Goal: Information Seeking & Learning: Learn about a topic

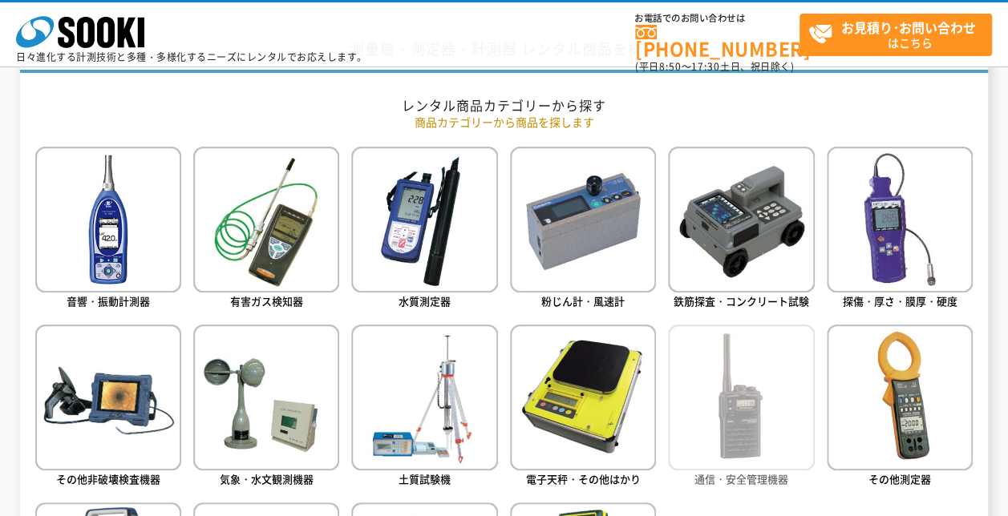
scroll to position [722, 0]
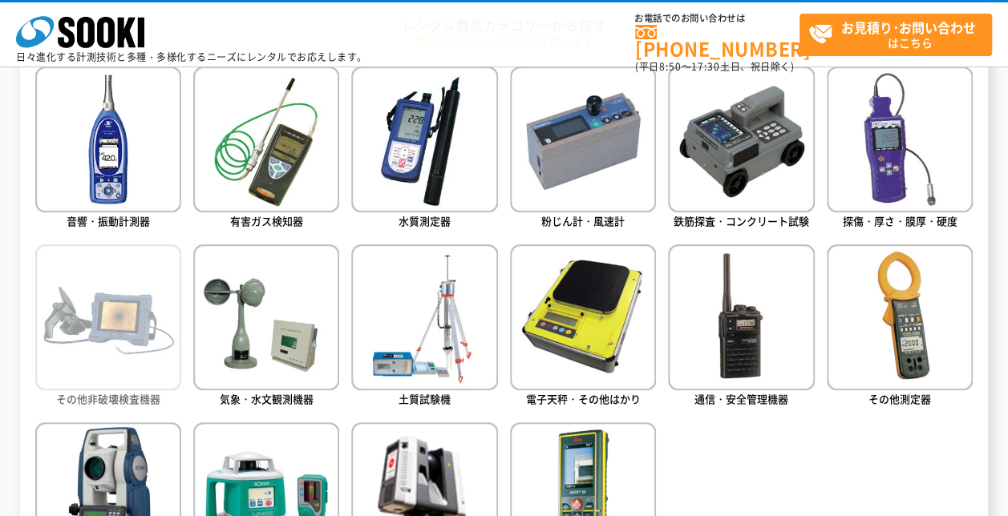
click at [127, 350] on img at bounding box center [108, 318] width 146 height 146
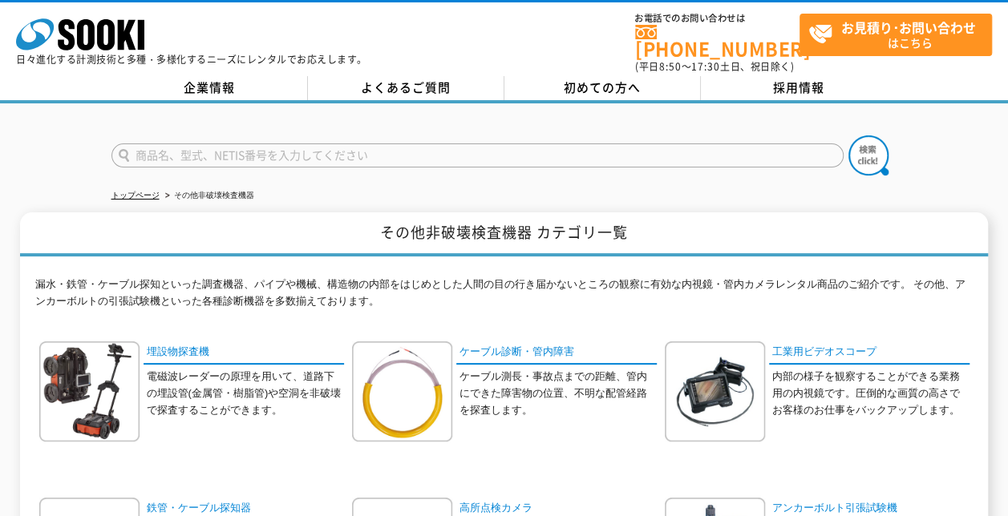
scroll to position [160, 0]
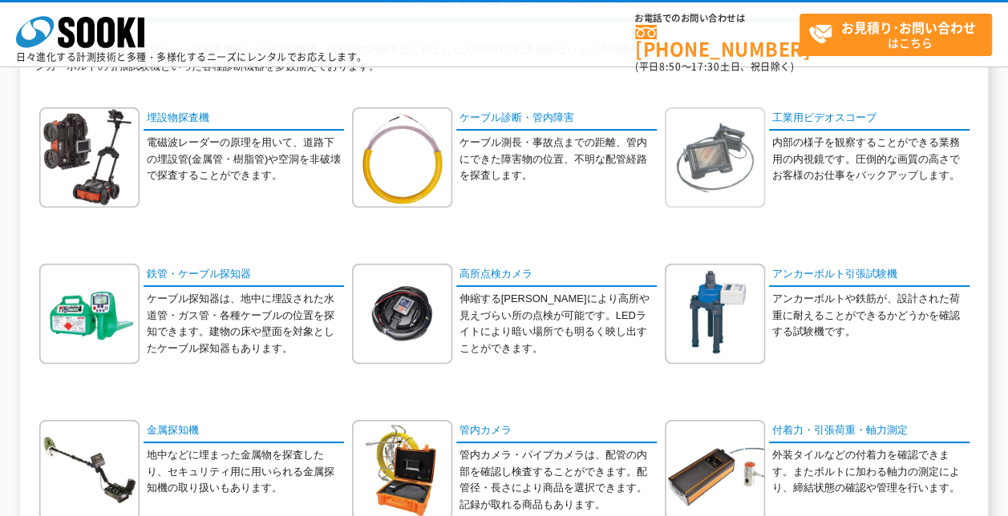
click at [712, 146] on img at bounding box center [715, 157] width 100 height 100
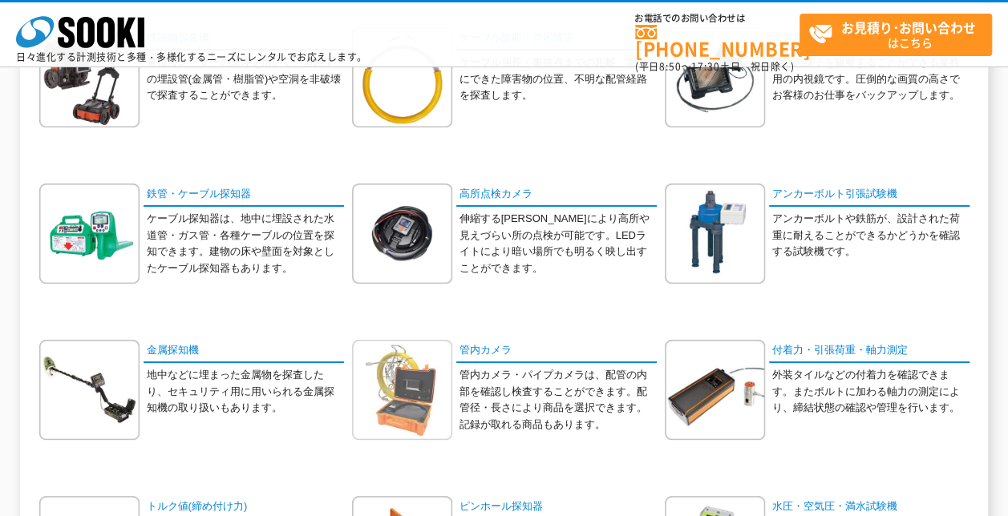
click at [388, 393] on img at bounding box center [402, 390] width 100 height 100
click at [430, 374] on img at bounding box center [402, 390] width 100 height 100
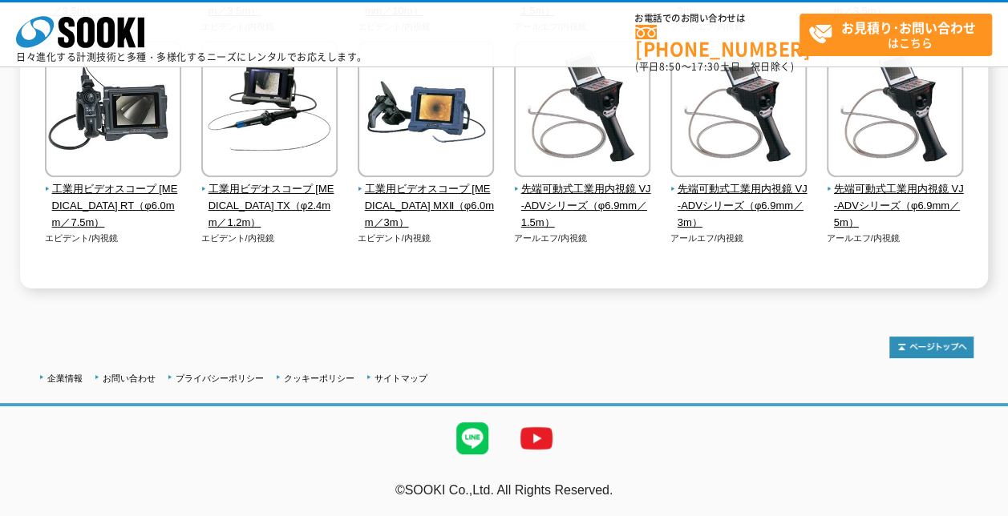
scroll to position [101, 0]
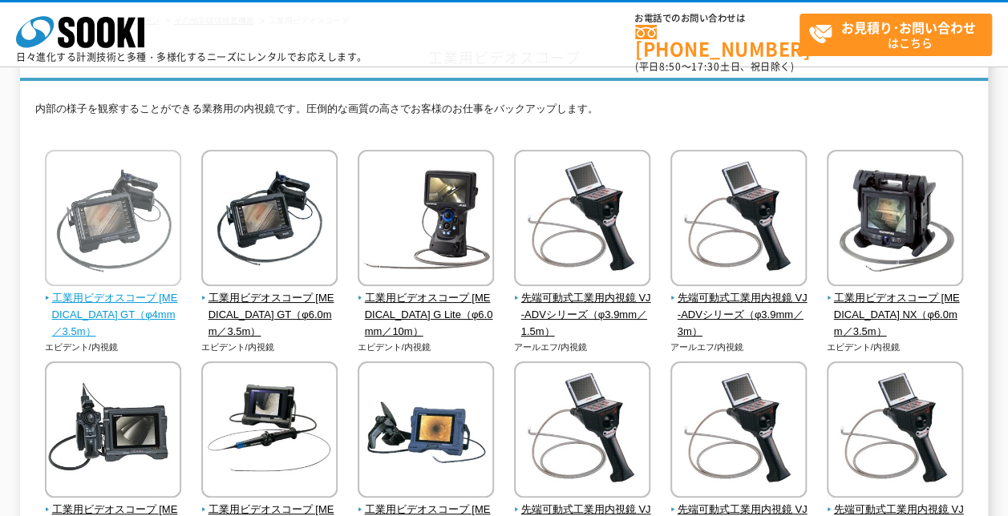
click at [83, 302] on span "工業用ビデオスコープ IPLEX GT（φ4mm／3.5m）" at bounding box center [113, 315] width 137 height 50
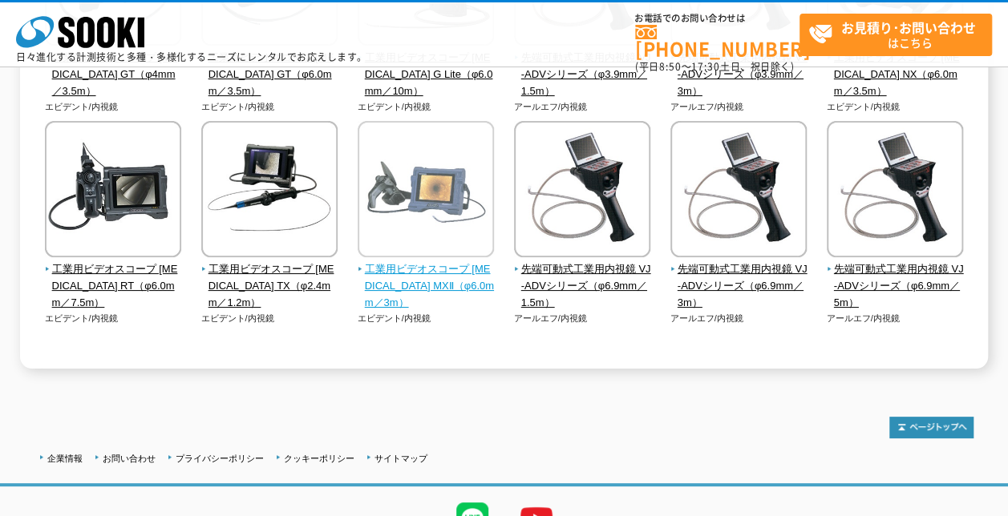
scroll to position [422, 0]
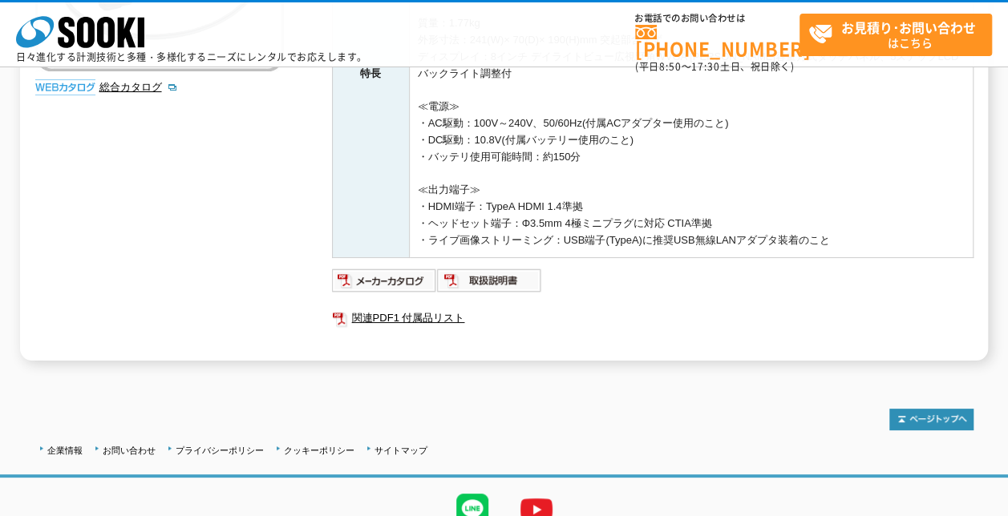
scroll to position [471, 0]
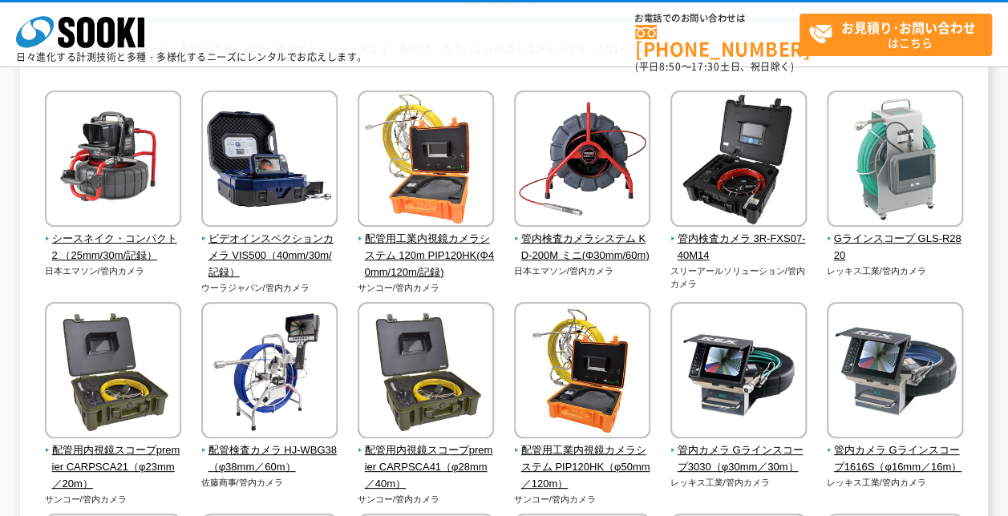
scroll to position [80, 0]
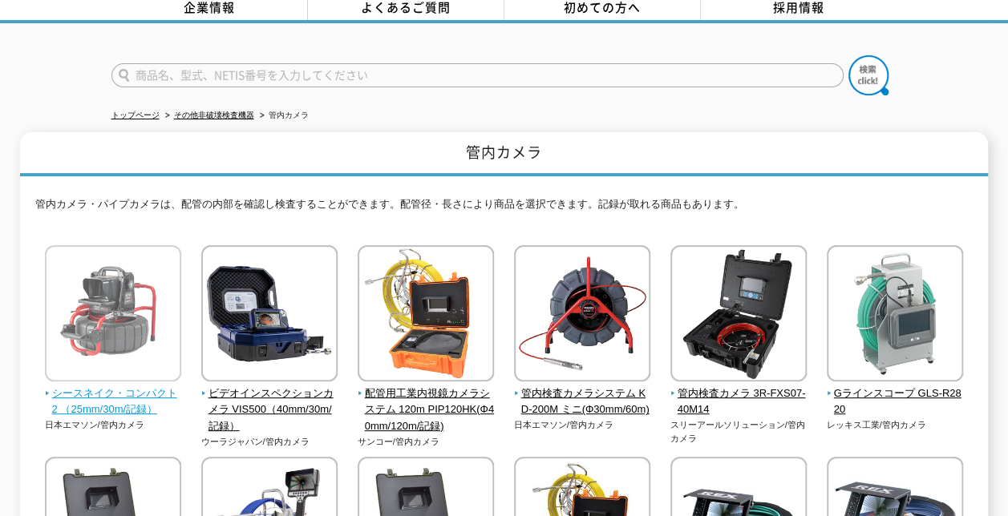
click at [120, 324] on img at bounding box center [113, 315] width 136 height 140
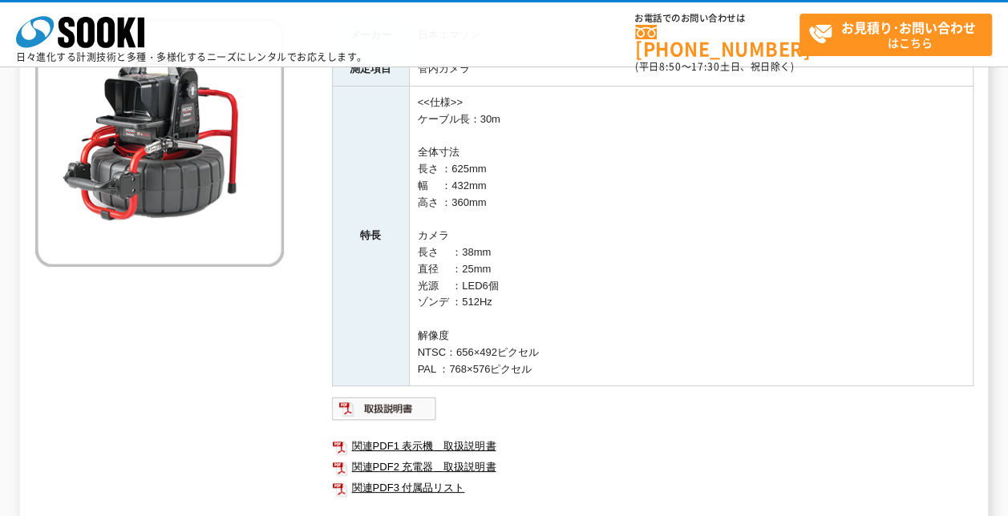
scroll to position [125, 0]
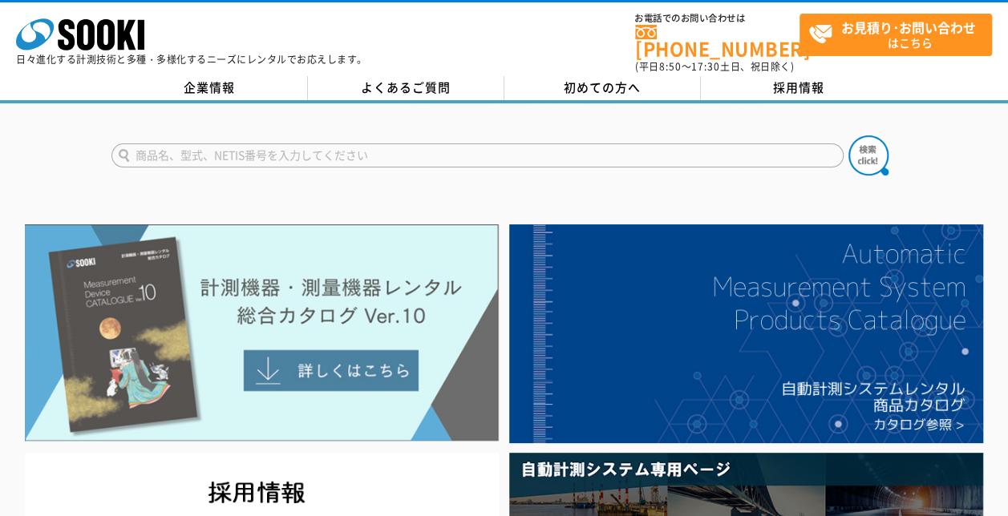
click at [341, 342] on img at bounding box center [262, 333] width 474 height 217
click at [334, 362] on img at bounding box center [262, 333] width 474 height 217
click at [372, 377] on img at bounding box center [262, 333] width 474 height 217
